Goal: Check status: Check status

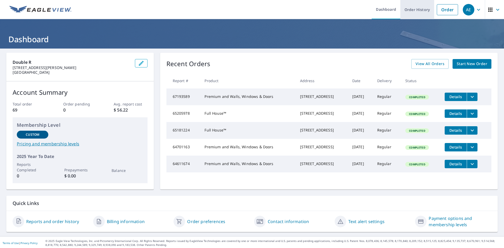
click at [412, 9] on link "Order History" at bounding box center [417, 9] width 34 height 19
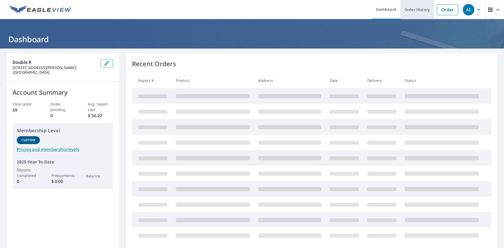
click at [414, 10] on link "Order History" at bounding box center [417, 9] width 34 height 19
